Goal: Task Accomplishment & Management: Manage account settings

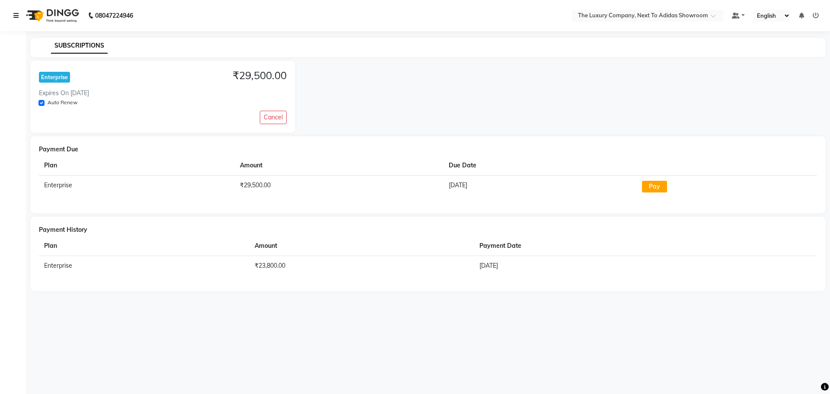
click at [18, 16] on icon at bounding box center [15, 16] width 5 height 6
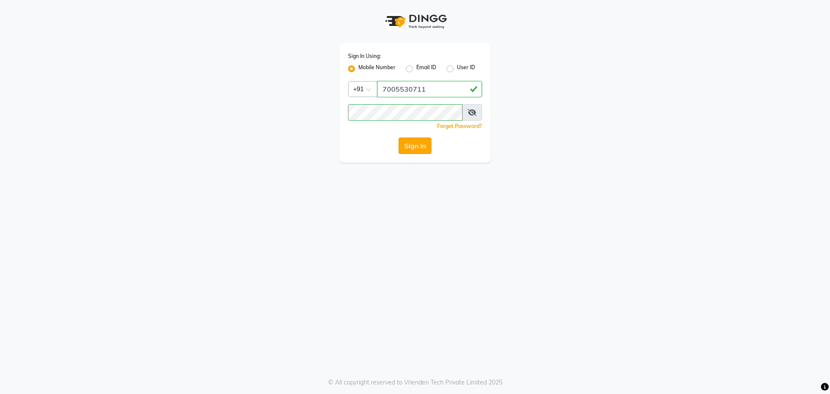
click at [406, 148] on button "Sign In" at bounding box center [415, 145] width 33 height 16
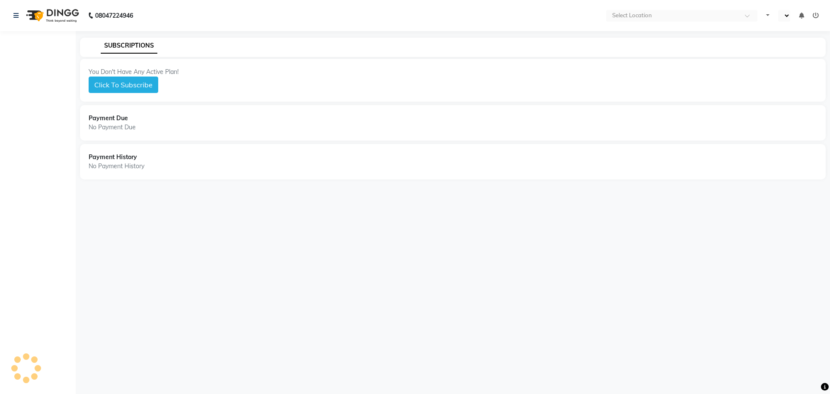
select select "en"
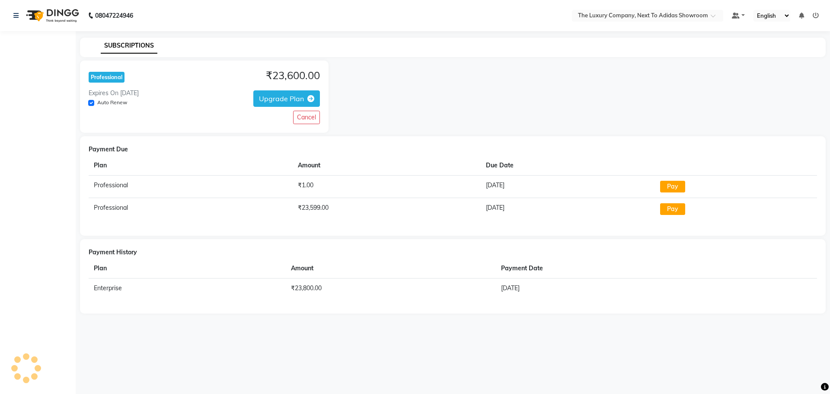
click at [405, 148] on app-subscriptions "Professional ₹23,600.00 Expires On [DATE] Auto Renew Upgrade Plan Cancel Paymen…" at bounding box center [453, 187] width 746 height 253
click at [417, 112] on div "Professional ₹23,600.00 Expires On [DATE] Auto Renew Upgrade Plan Cancel" at bounding box center [453, 97] width 746 height 72
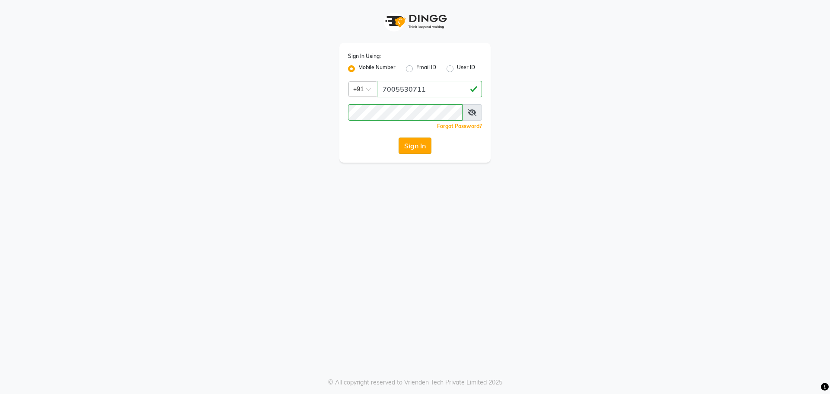
click at [420, 144] on button "Sign In" at bounding box center [415, 145] width 33 height 16
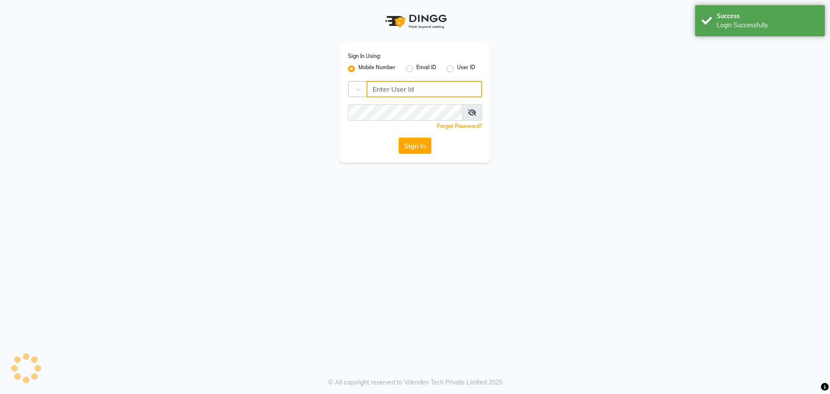
type input "7005530711"
click at [420, 144] on button "Sign In" at bounding box center [415, 145] width 33 height 16
click at [412, 222] on div "Sign In Using: Mobile Number Email ID User ID Country Code × [PHONE_NUMBER] Rem…" at bounding box center [415, 197] width 830 height 394
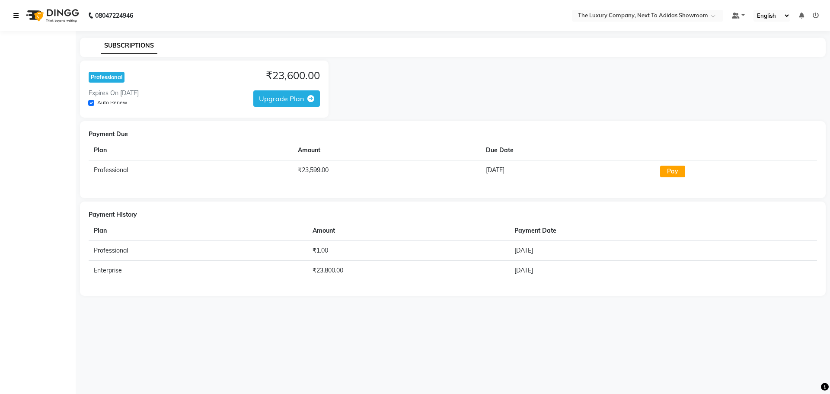
click at [14, 17] on icon at bounding box center [15, 16] width 5 height 6
